Goal: Information Seeking & Learning: Learn about a topic

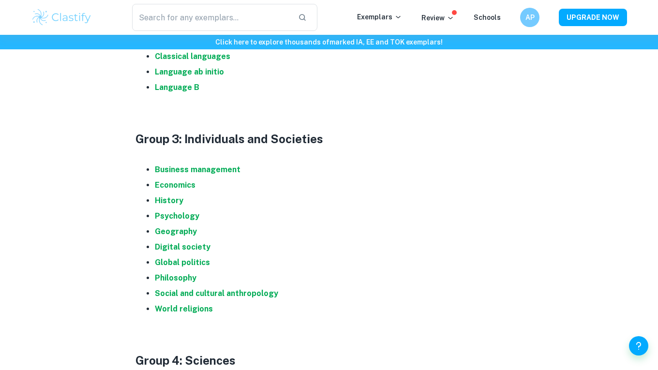
scroll to position [692, 0]
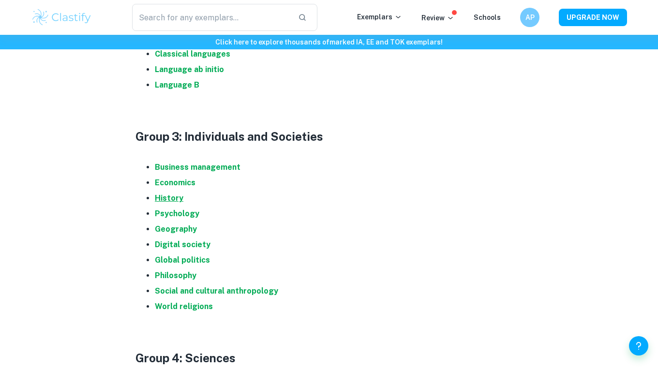
click at [164, 194] on strong "History" at bounding box center [169, 198] width 29 height 9
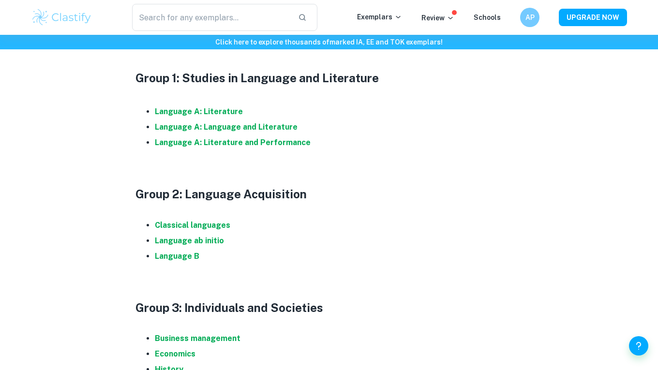
scroll to position [478, 0]
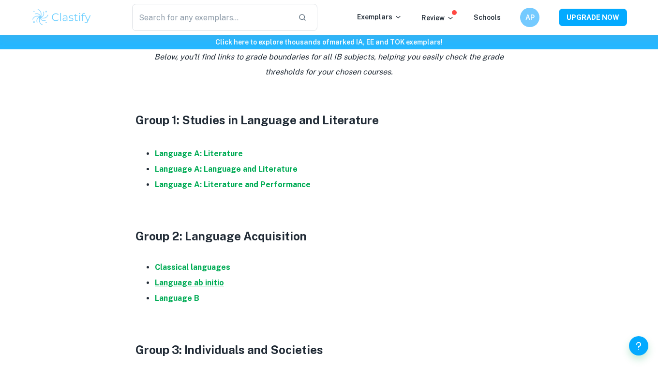
click at [192, 278] on strong "Language ab initio" at bounding box center [189, 282] width 69 height 9
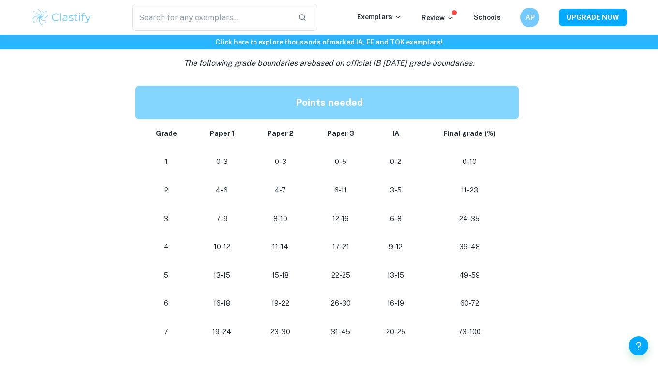
scroll to position [477, 0]
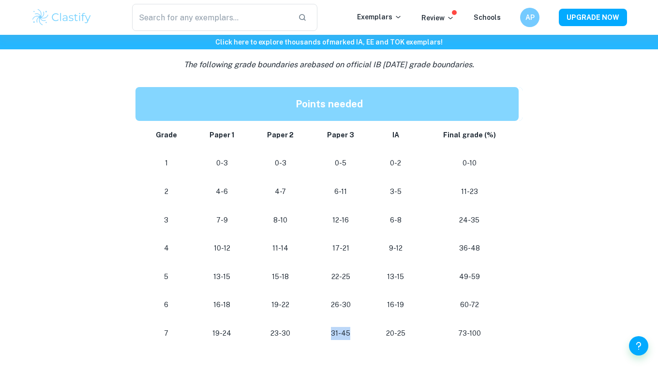
drag, startPoint x: 332, startPoint y: 309, endPoint x: 355, endPoint y: 308, distance: 22.3
click at [355, 327] on p "31-45" at bounding box center [340, 333] width 45 height 13
drag, startPoint x: 330, startPoint y: 282, endPoint x: 350, endPoint y: 280, distance: 20.4
click at [350, 298] on p "26-30" at bounding box center [340, 304] width 45 height 13
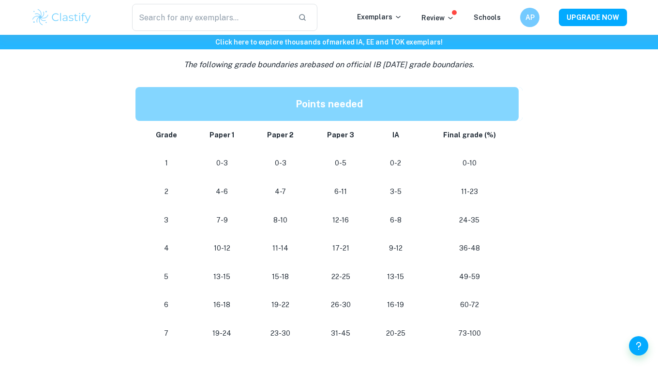
click at [350, 298] on p "26-30" at bounding box center [340, 304] width 45 height 13
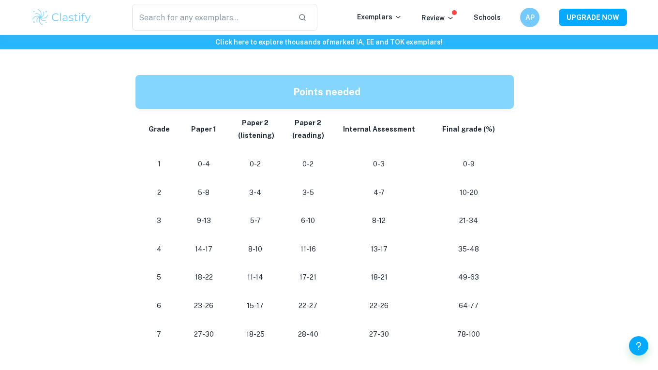
scroll to position [491, 0]
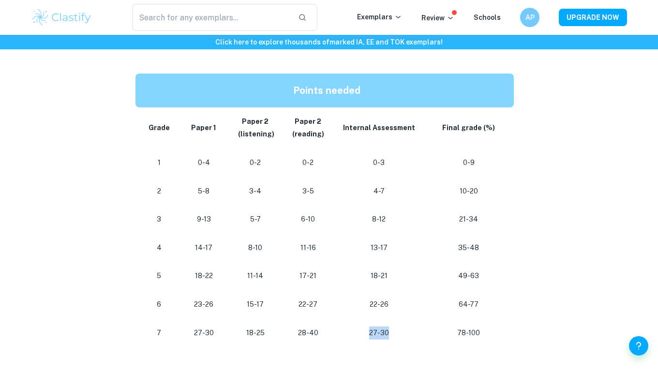
drag, startPoint x: 368, startPoint y: 308, endPoint x: 388, endPoint y: 306, distance: 20.9
click at [389, 327] on p "27-30" at bounding box center [379, 333] width 74 height 13
click at [388, 327] on p "27-30" at bounding box center [379, 333] width 74 height 13
drag, startPoint x: 450, startPoint y: 311, endPoint x: 479, endPoint y: 311, distance: 29.0
click at [479, 327] on p "78-100" at bounding box center [469, 333] width 74 height 13
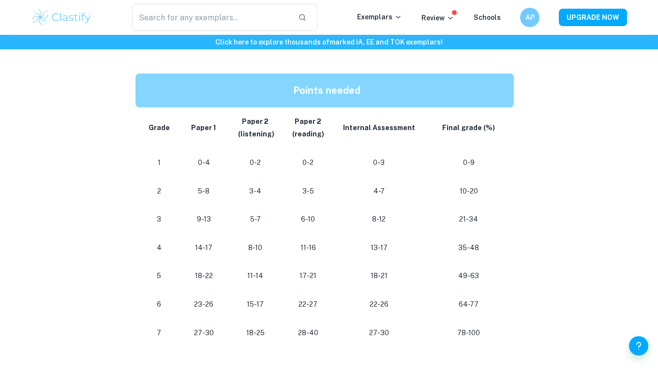
click at [480, 327] on p "78-100" at bounding box center [469, 333] width 74 height 13
